Goal: Transaction & Acquisition: Purchase product/service

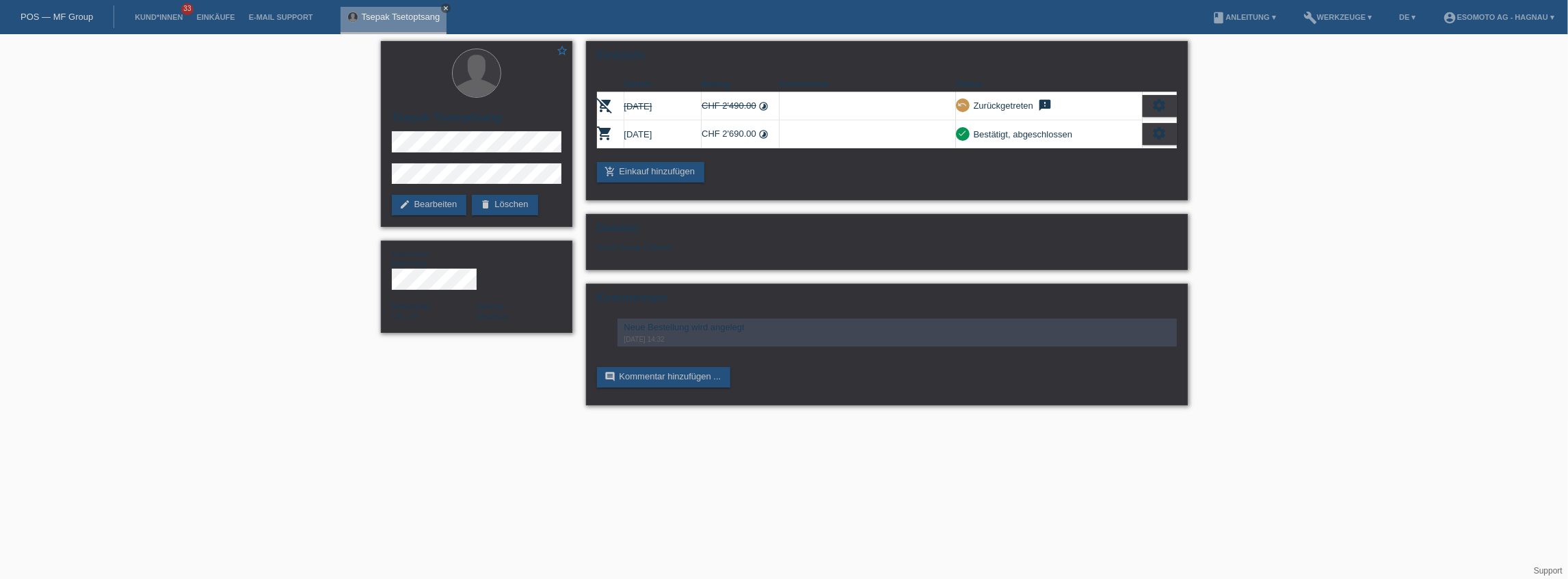
click at [445, 8] on icon "close" at bounding box center [446, 8] width 7 height 7
click at [164, 14] on link "Kund*innen" at bounding box center [158, 17] width 62 height 8
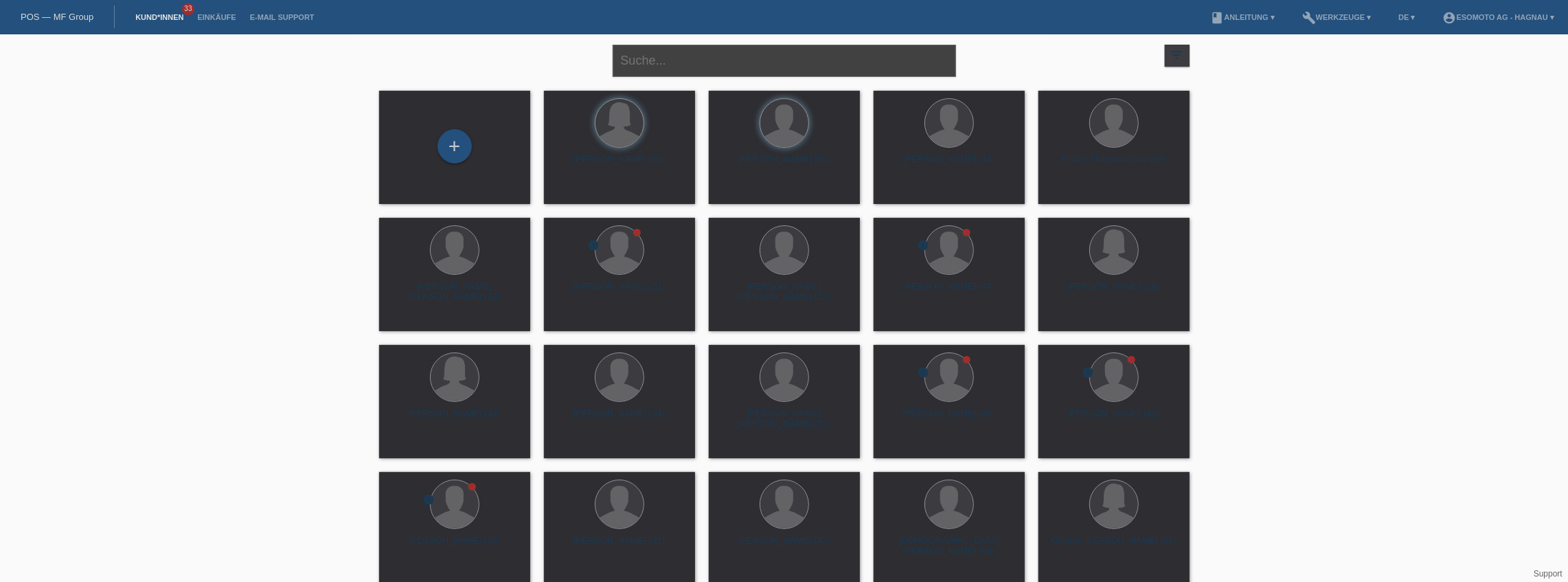
click at [633, 60] on input "text" at bounding box center [785, 61] width 343 height 32
type input "Berente"
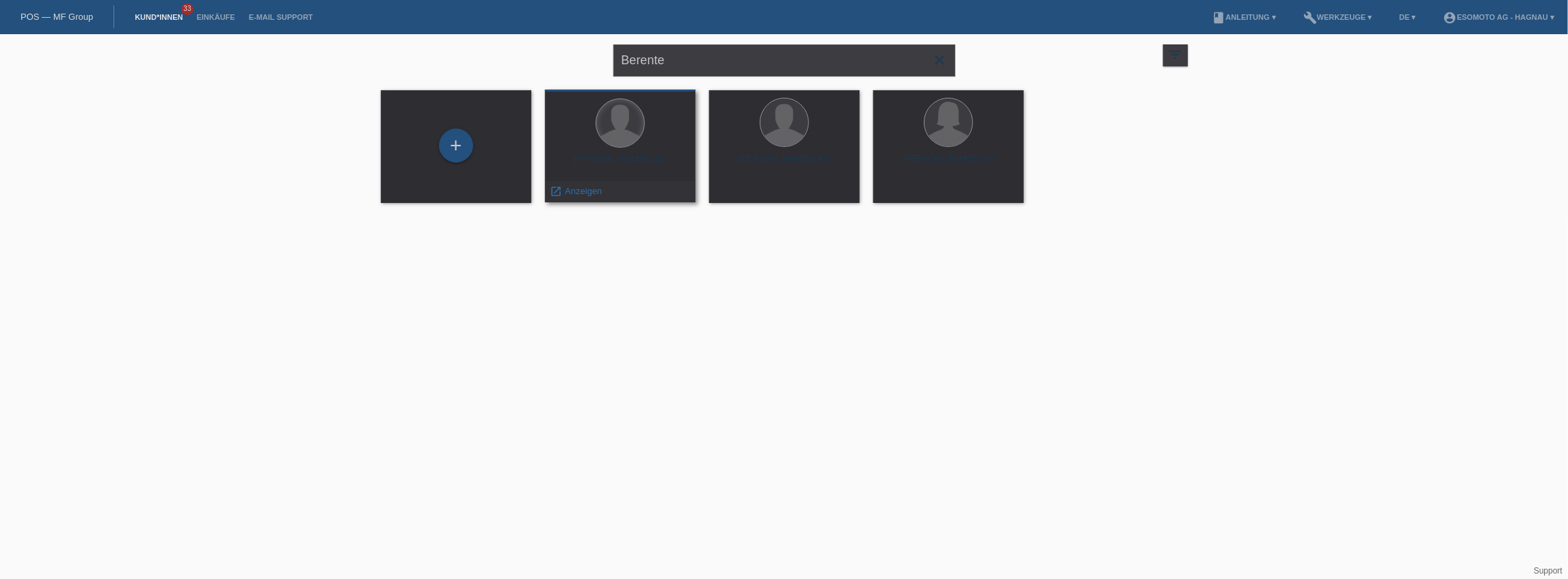
click at [637, 126] on div at bounding box center [620, 123] width 48 height 48
click at [585, 192] on span "Anzeigen" at bounding box center [583, 191] width 37 height 10
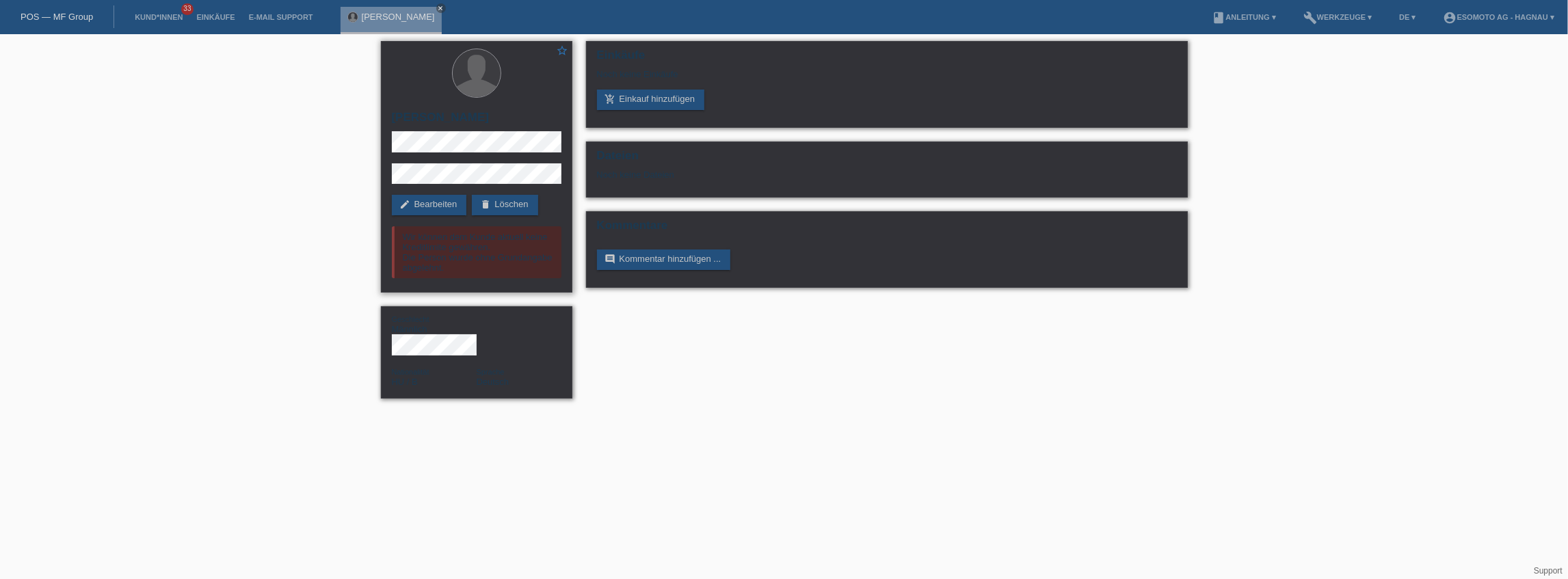
click at [497, 254] on div "Wir können dem Kunde aktuell keine Kreditlimite gewähren. Die Person wurde ohne…" at bounding box center [477, 252] width 169 height 52
click at [498, 254] on div "Wir können dem Kunde aktuell keine Kreditlimite gewähren. Die Person wurde ohne…" at bounding box center [477, 252] width 169 height 52
click at [658, 100] on link "add_shopping_cart Einkauf hinzufügen" at bounding box center [650, 100] width 108 height 21
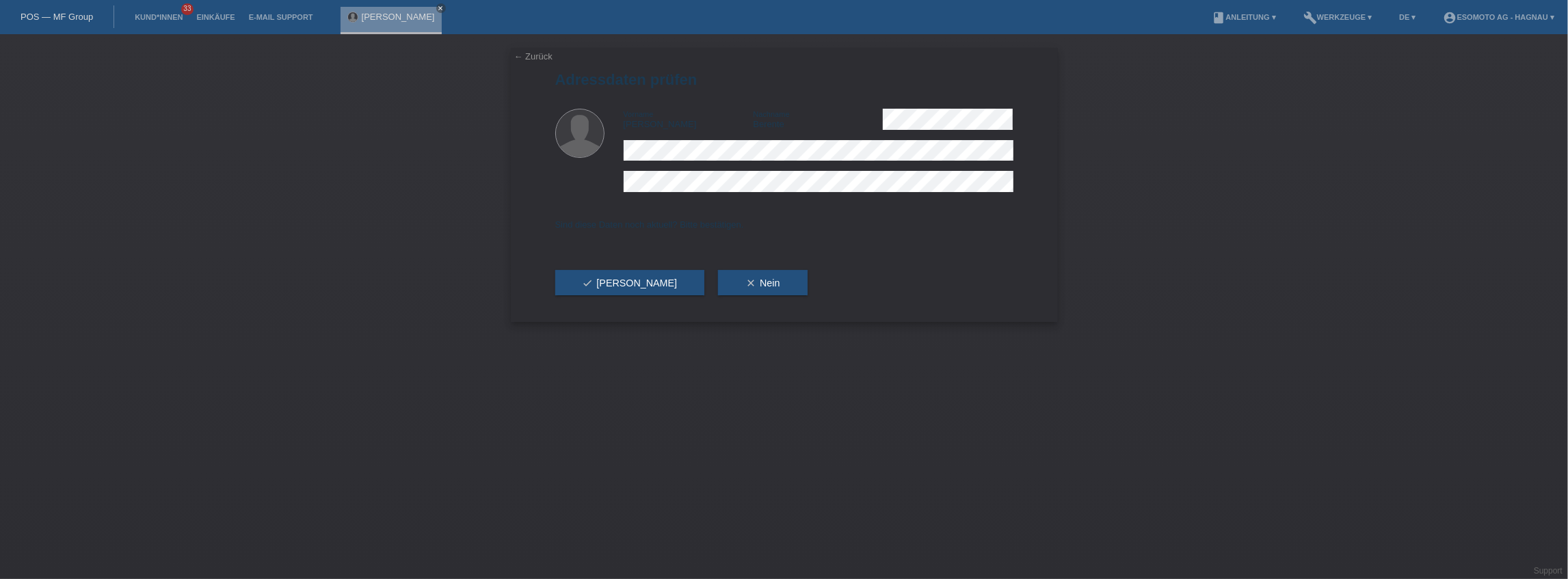
click at [534, 56] on link "← Zurück" at bounding box center [534, 56] width 38 height 10
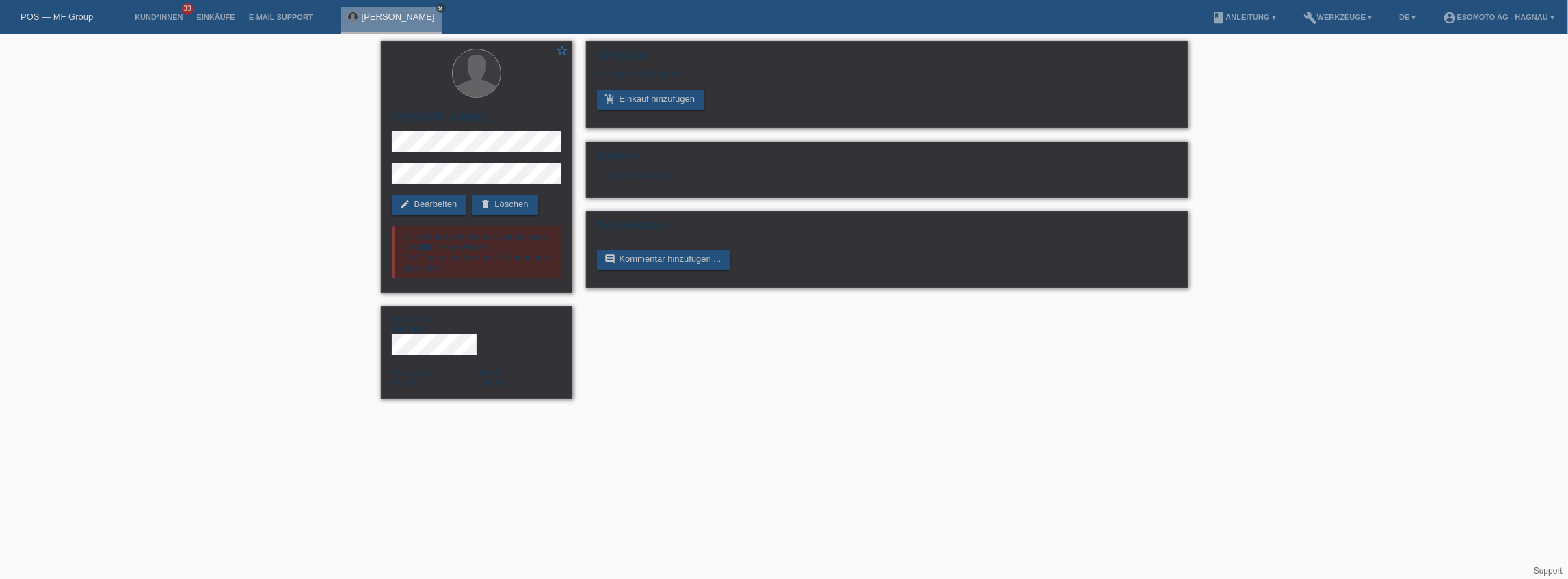
click at [438, 8] on icon "close" at bounding box center [441, 8] width 7 height 7
click at [165, 14] on link "Kund*innen" at bounding box center [158, 17] width 62 height 8
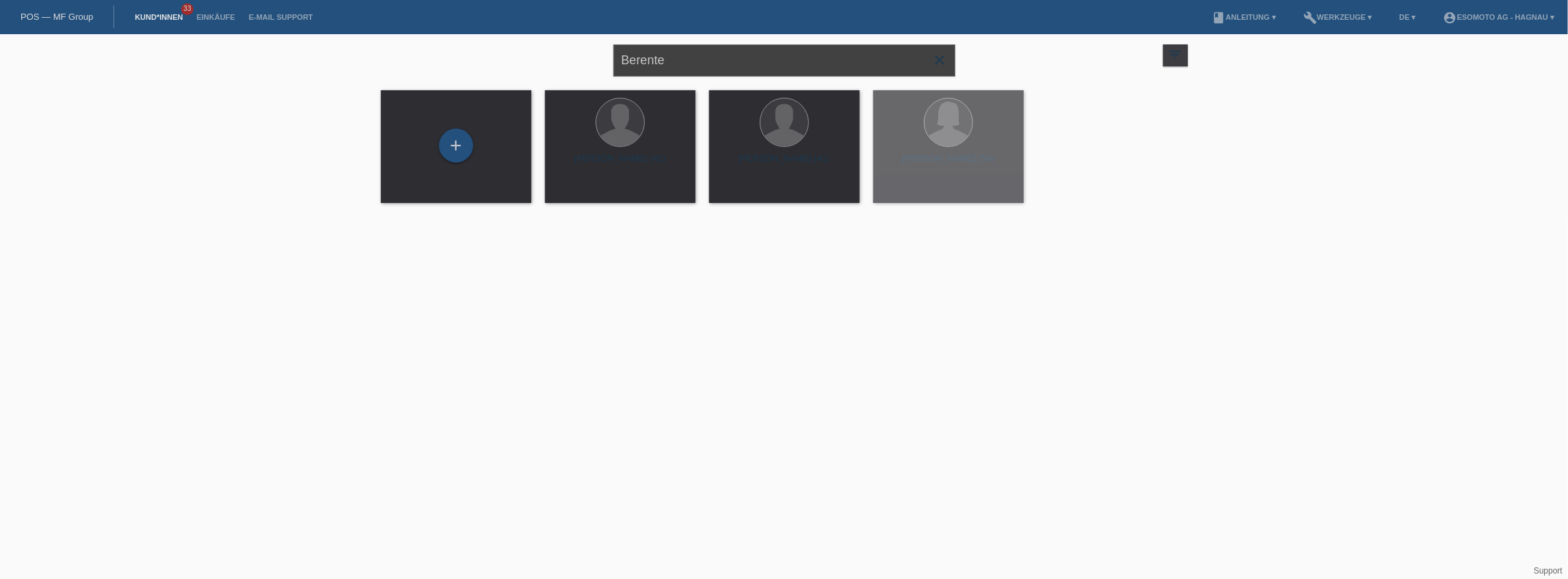
click at [677, 61] on input "Berente" at bounding box center [784, 61] width 342 height 32
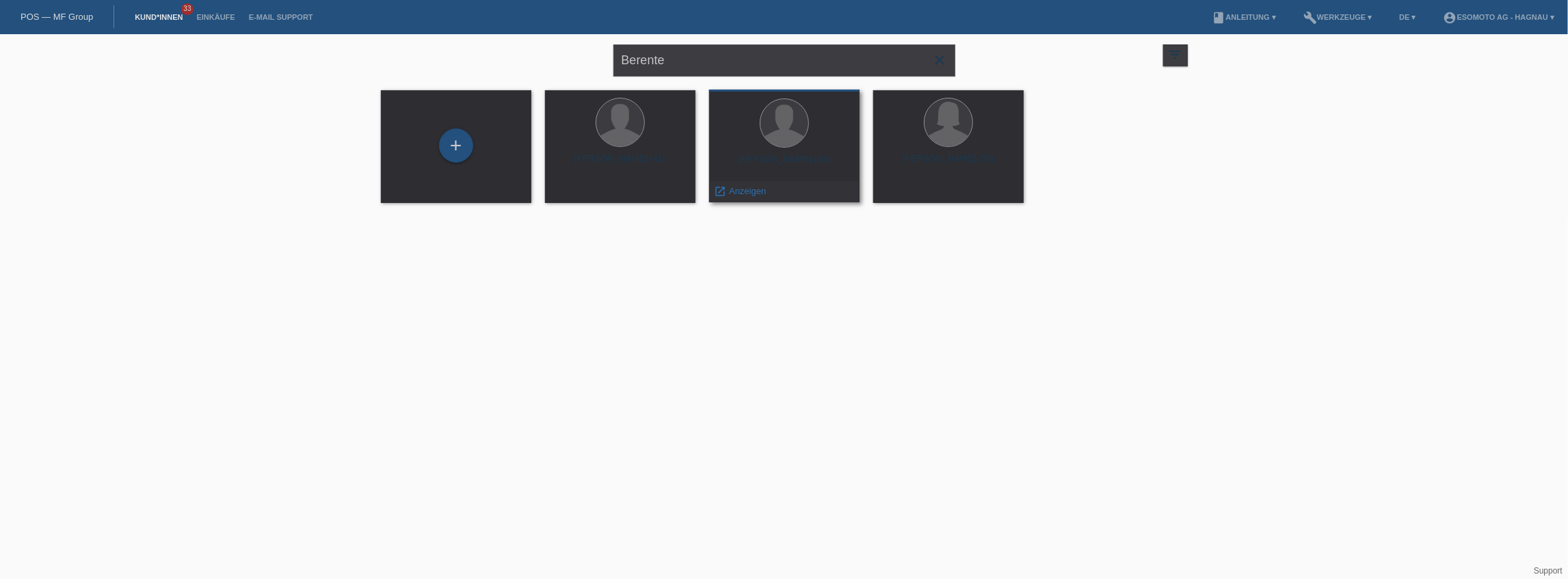
click at [803, 156] on div "Norbert Berente (41)" at bounding box center [784, 165] width 129 height 22
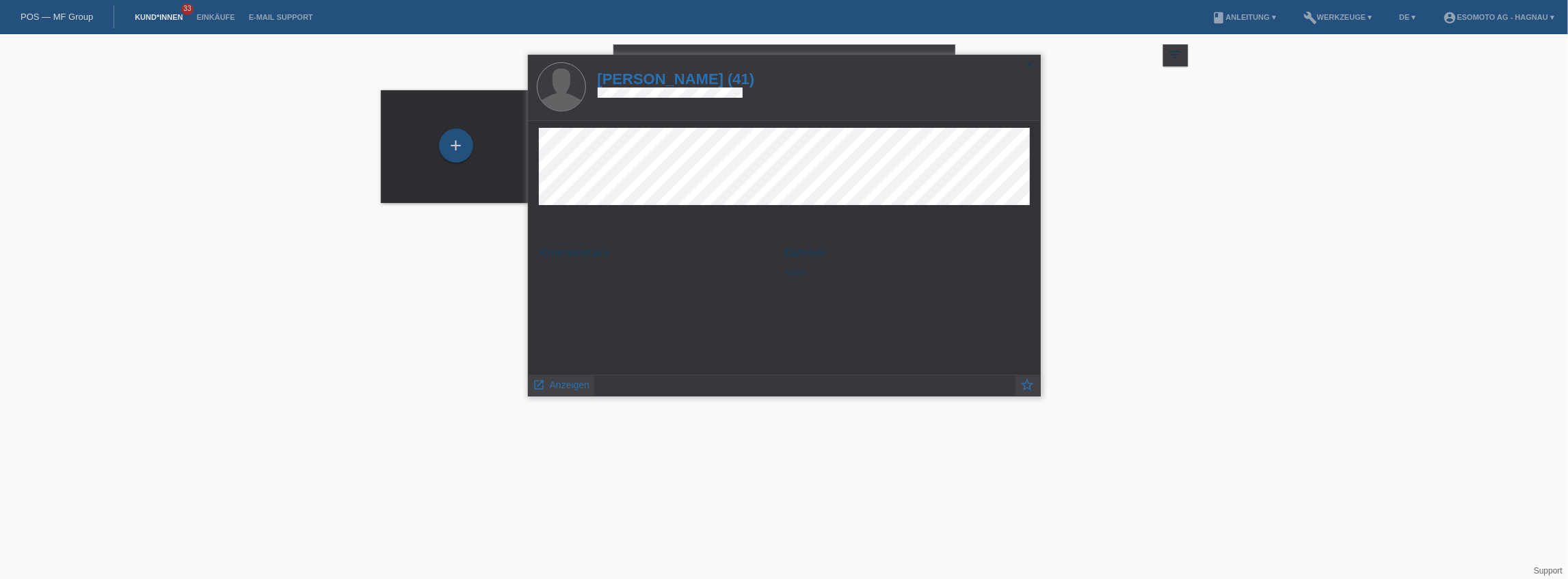
click at [1031, 64] on icon "close" at bounding box center [1030, 65] width 11 height 11
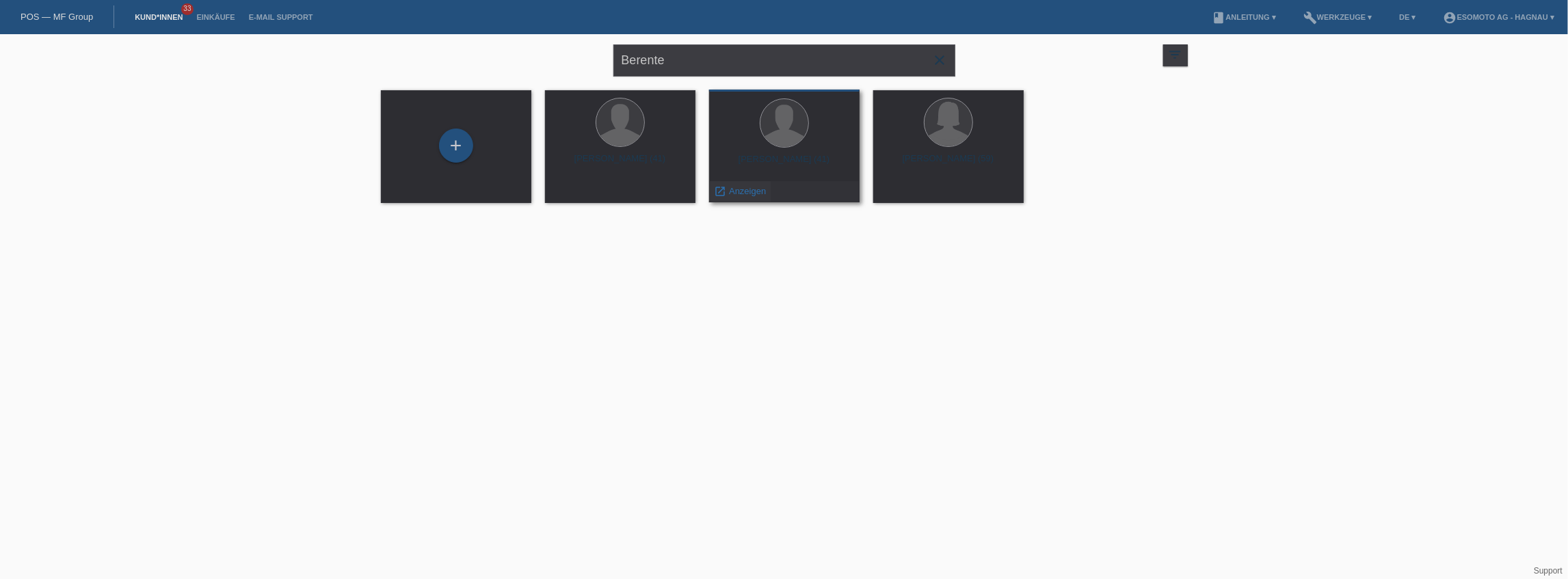
click at [743, 193] on span "Anzeigen" at bounding box center [748, 191] width 37 height 10
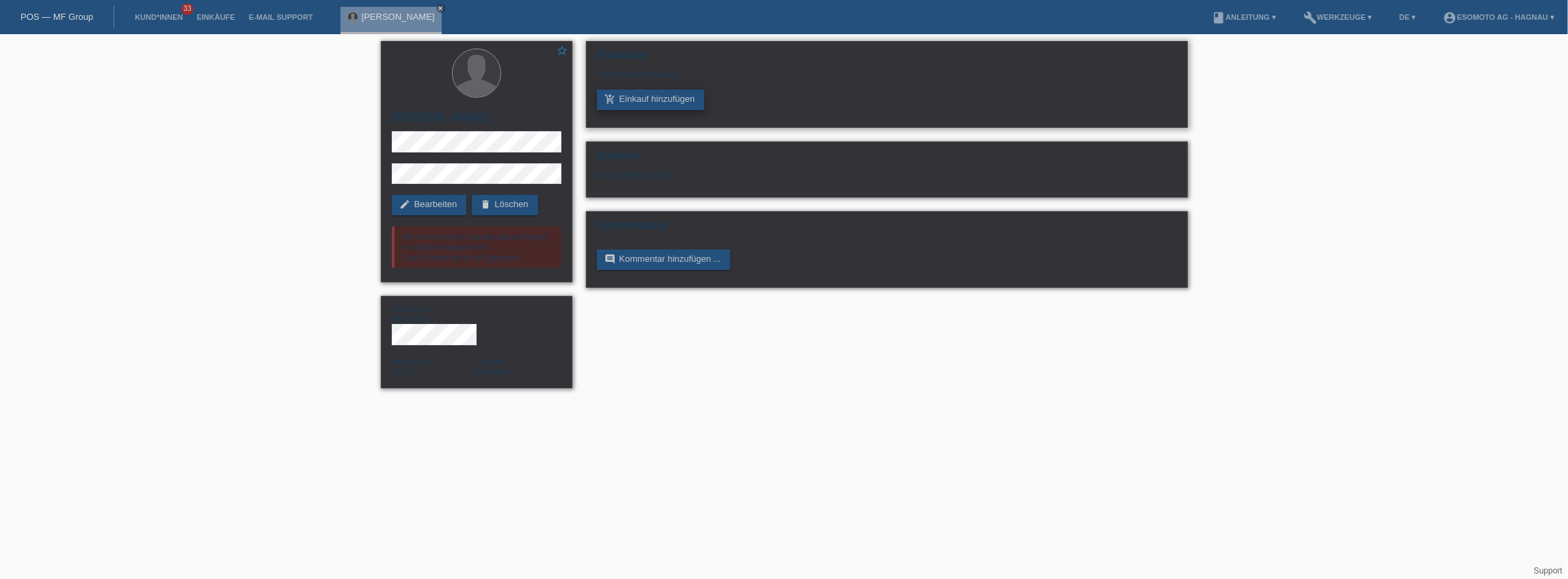
click at [640, 102] on link "add_shopping_cart Einkauf hinzufügen" at bounding box center [650, 100] width 108 height 21
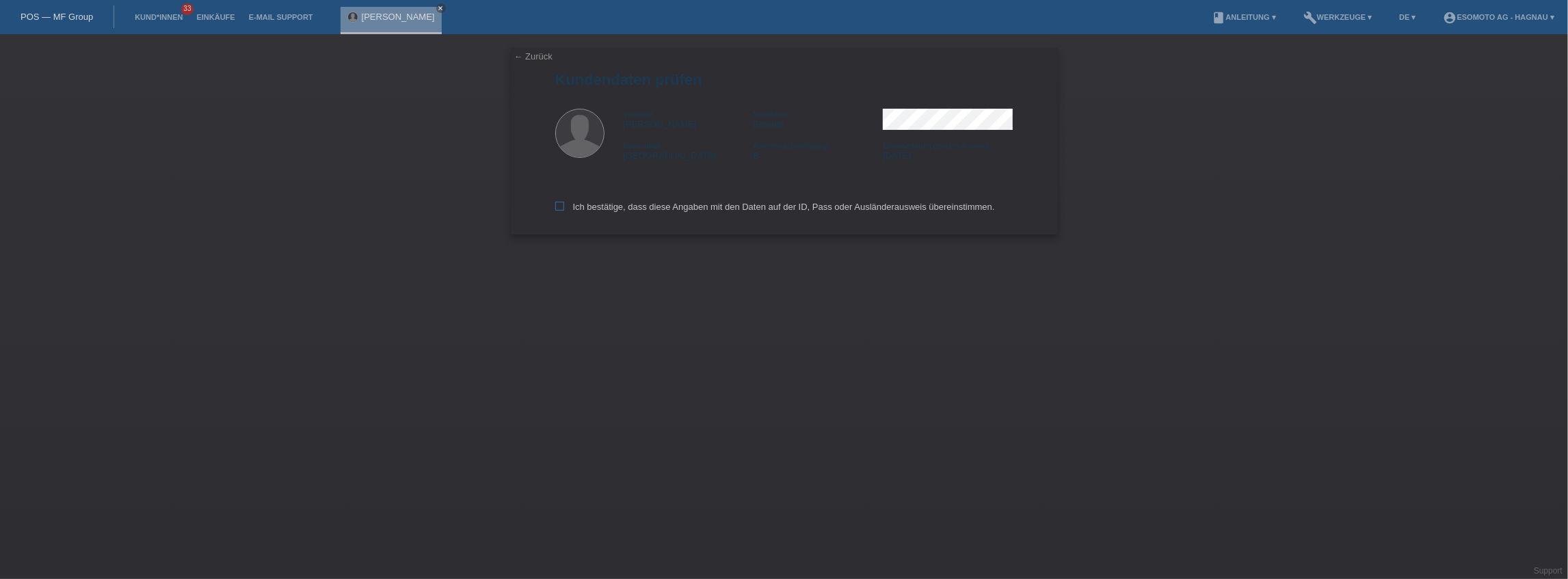
click at [562, 207] on icon at bounding box center [559, 206] width 9 height 9
click at [562, 207] on input "Ich bestätige, dass diese Angaben mit den Daten auf der ID, Pass oder Ausländer…" at bounding box center [559, 206] width 9 height 9
checkbox input "true"
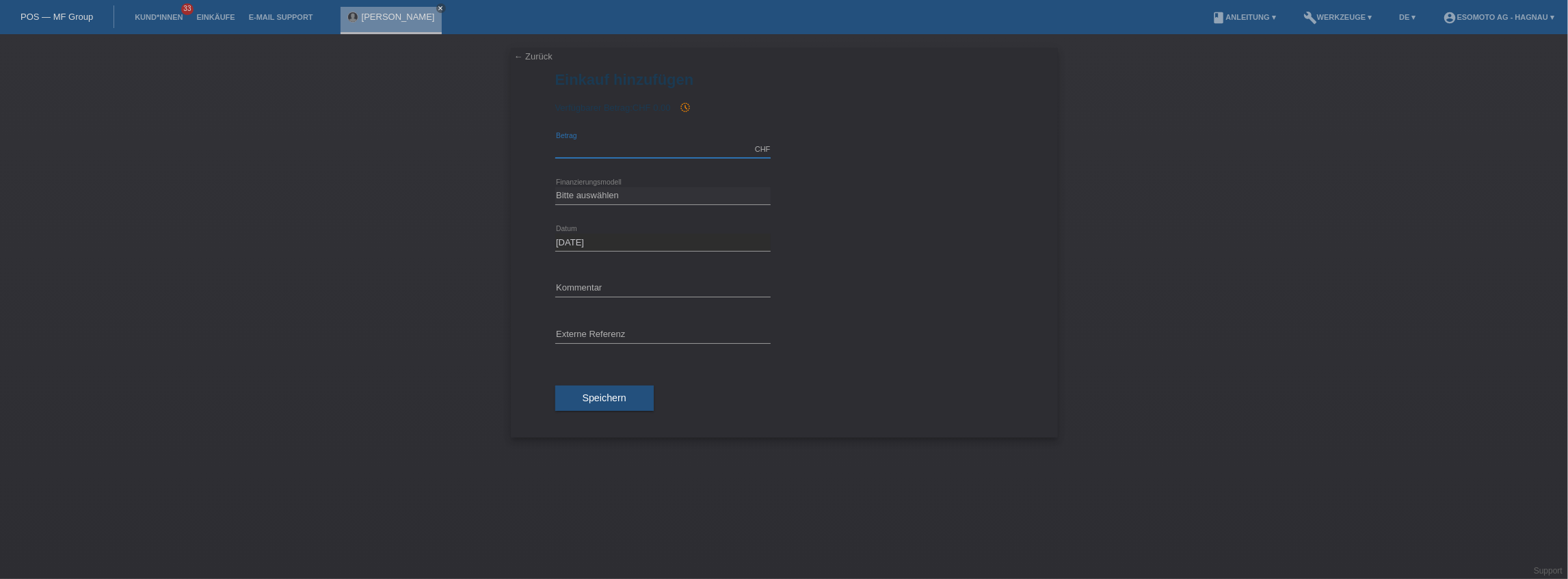
click at [638, 147] on input "text" at bounding box center [663, 149] width 216 height 17
type input "3000.00"
click at [643, 200] on select "Bitte auswählen Fixe Raten Kauf auf Rechnung mit Teilzahlungsoption" at bounding box center [663, 196] width 216 height 17
select select "69"
click at [555, 188] on select "Bitte auswählen Fixe Raten Kauf auf Rechnung mit Teilzahlungsoption" at bounding box center [663, 196] width 216 height 17
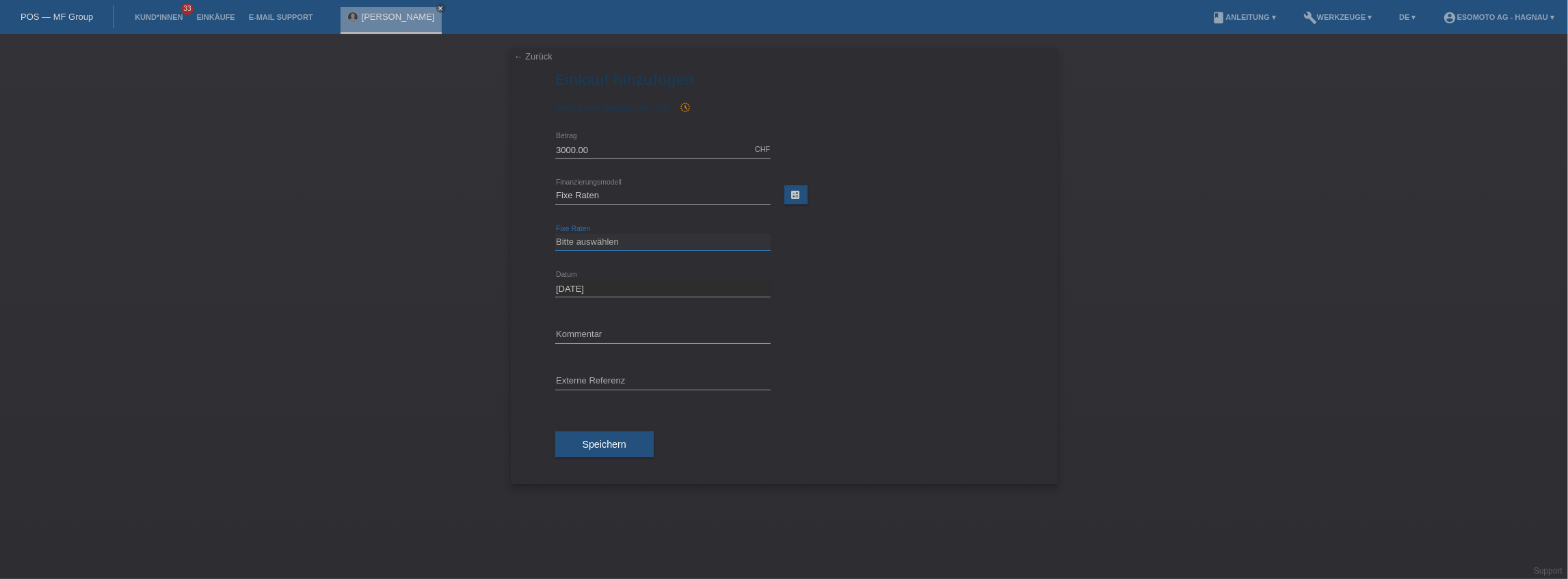
click at [620, 240] on select "Bitte auswählen 12 Raten 24 Raten 36 Raten 48 Raten" at bounding box center [663, 242] width 216 height 17
select select "139"
click at [555, 234] on select "Bitte auswählen 12 Raten 24 Raten 36 Raten 48 Raten" at bounding box center [663, 242] width 216 height 17
click at [628, 443] on button "Speichern" at bounding box center [604, 444] width 98 height 26
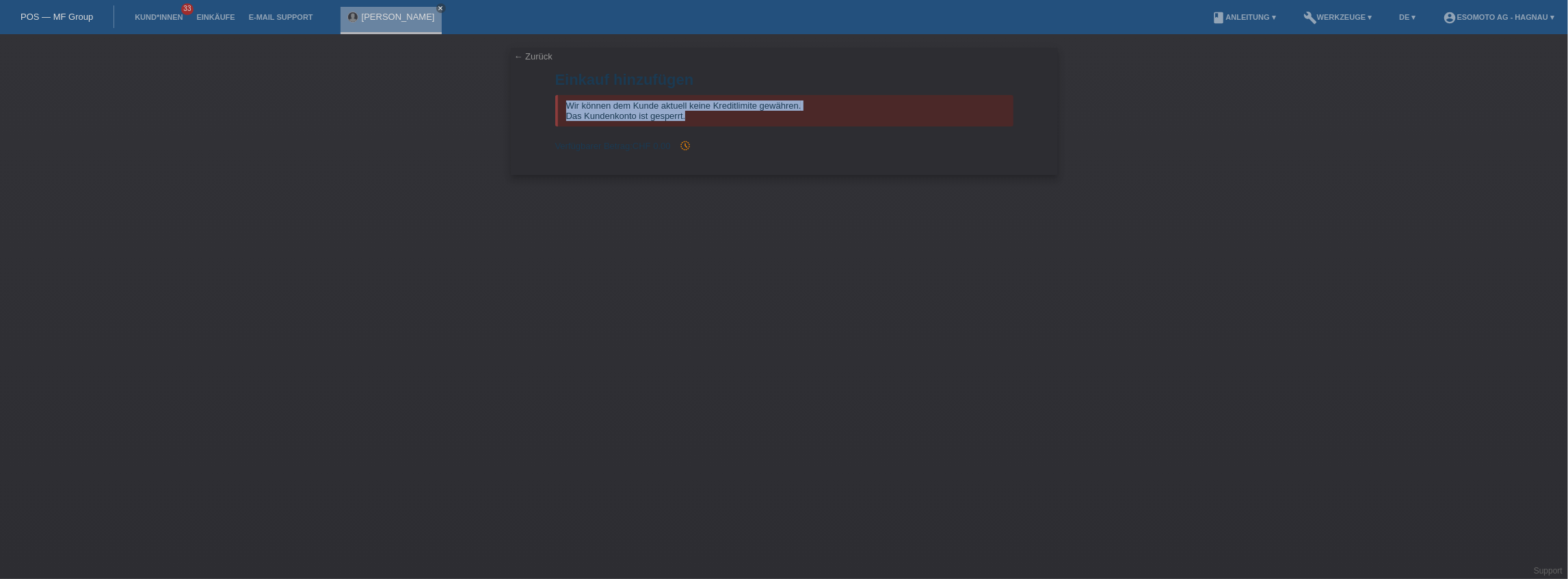
drag, startPoint x: 696, startPoint y: 113, endPoint x: 565, endPoint y: 105, distance: 131.2
click at [565, 105] on div "Wir können dem Kunde aktuell keine Kreditlimite gewähren. Das Kundenkonto ist g…" at bounding box center [784, 110] width 458 height 31
click at [686, 145] on icon "history_toggle_off" at bounding box center [685, 145] width 11 height 11
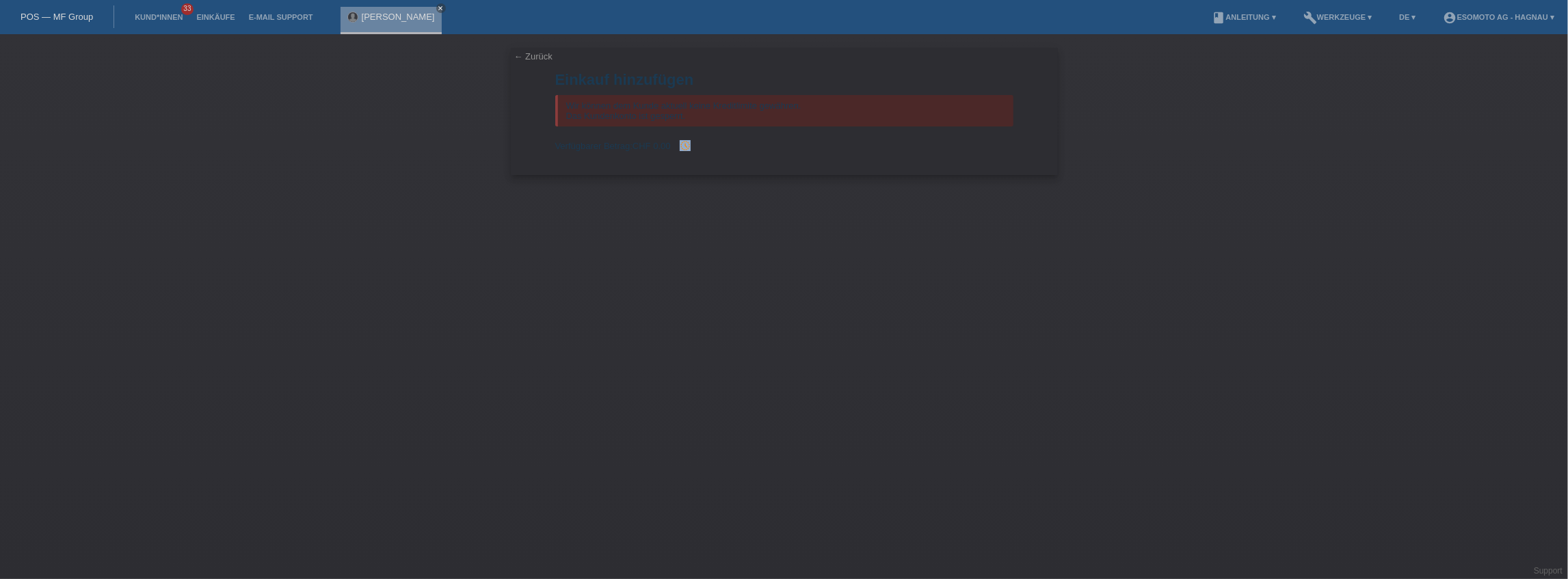
click at [686, 145] on icon "history_toggle_off" at bounding box center [685, 145] width 11 height 11
click at [687, 145] on icon "history_toggle_off" at bounding box center [685, 145] width 11 height 11
click at [728, 149] on div "Verfügbarer Betrag: CHF 0.00 history_toggle_off" at bounding box center [784, 145] width 458 height 11
click at [688, 146] on icon "history_toggle_off" at bounding box center [685, 145] width 11 height 11
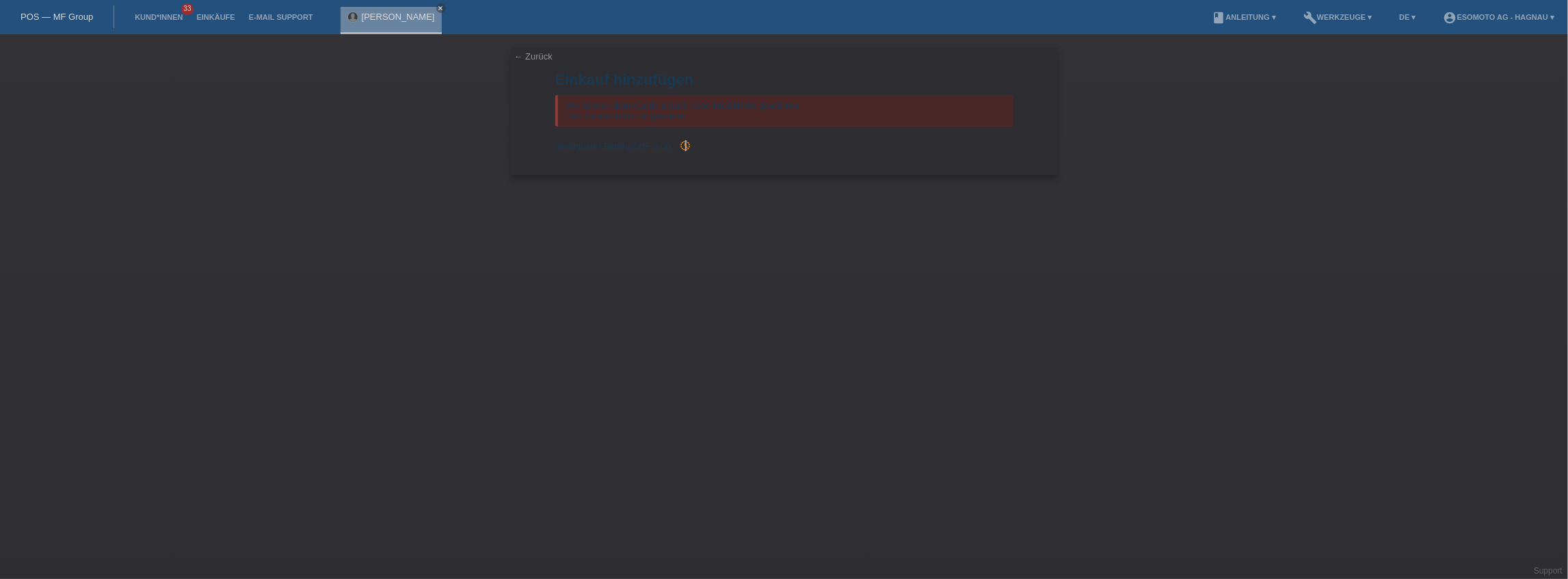
click at [688, 146] on icon "history_toggle_off" at bounding box center [685, 145] width 11 height 11
click at [687, 145] on icon "history_toggle_off" at bounding box center [685, 145] width 11 height 11
